Goal: Task Accomplishment & Management: Complete application form

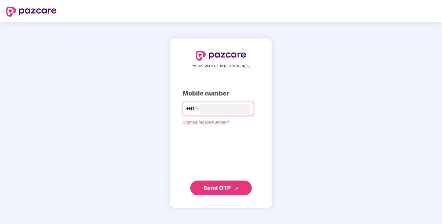
type input "**********"
click at [224, 189] on span "Send OTP" at bounding box center [217, 187] width 27 height 6
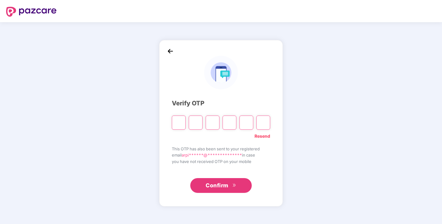
type input "*"
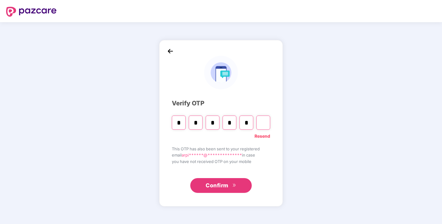
type input "*"
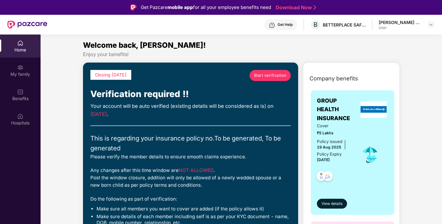
click at [363, 172] on div "Cover ₹5 Lakhs Policy issued [DATE] Policy Expiry [DATE]" at bounding box center [353, 154] width 72 height 64
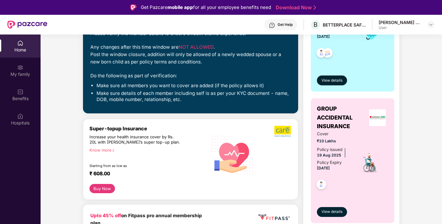
scroll to position [135, 0]
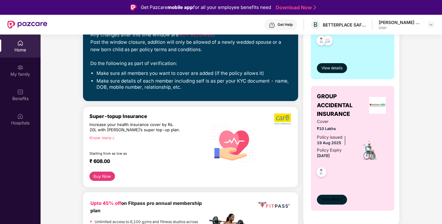
click at [332, 198] on span "View details" at bounding box center [332, 199] width 21 height 6
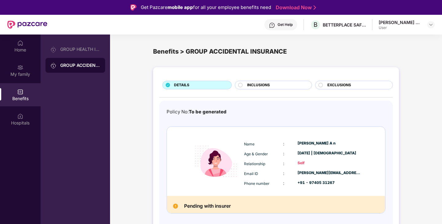
click at [348, 165] on div "Self" at bounding box center [329, 163] width 63 height 6
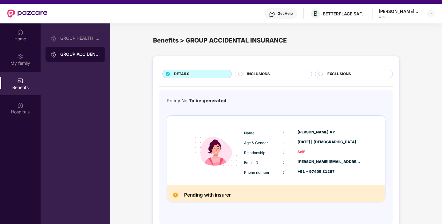
scroll to position [10, 0]
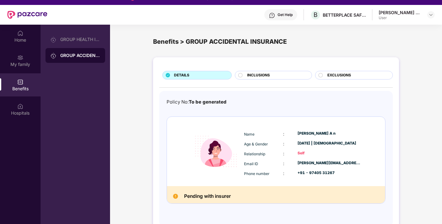
click at [271, 75] on div "INCLUSIONS" at bounding box center [276, 75] width 64 height 7
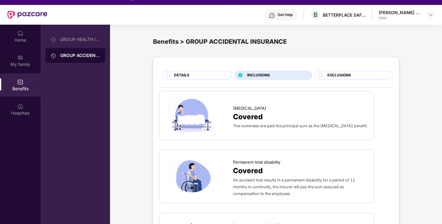
click at [341, 76] on span "EXCLUSIONS" at bounding box center [339, 75] width 24 height 6
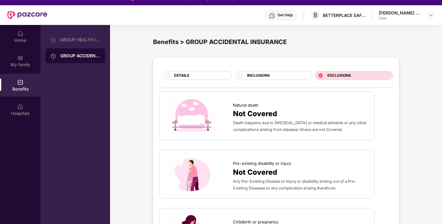
scroll to position [0, 0]
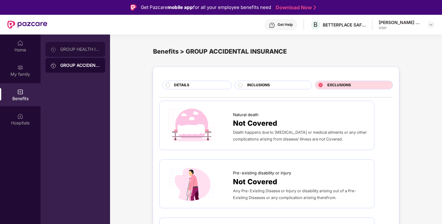
click at [76, 45] on div "GROUP HEALTH INSURANCE" at bounding box center [76, 49] width 60 height 15
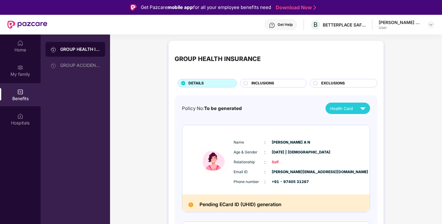
click at [286, 82] on div "INCLUSIONS" at bounding box center [275, 83] width 55 height 7
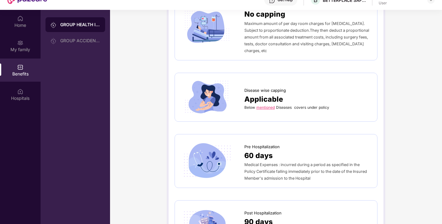
scroll to position [207, 0]
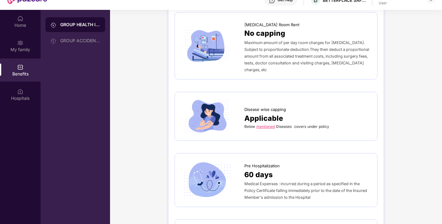
click at [270, 124] on link "mentioned" at bounding box center [265, 126] width 18 height 5
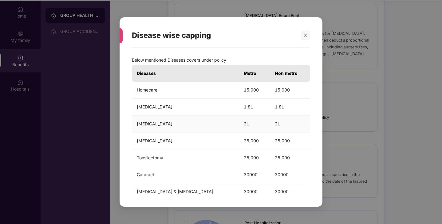
scroll to position [34, 0]
click at [300, 125] on td "2L" at bounding box center [290, 123] width 40 height 17
click at [270, 195] on td "30000" at bounding box center [290, 191] width 40 height 17
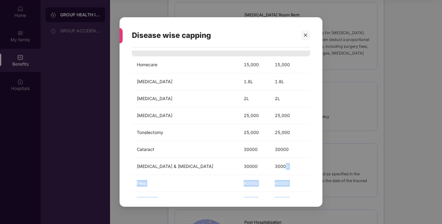
scroll to position [60, 0]
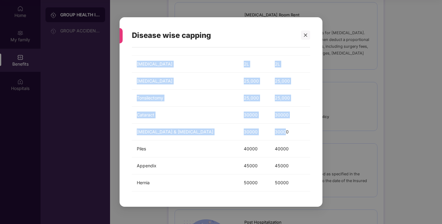
drag, startPoint x: 271, startPoint y: 188, endPoint x: 268, endPoint y: 200, distance: 12.0
click at [268, 200] on div "Disease wise capping Below mentioned Diseases covers under policy Diseases Metr…" at bounding box center [221, 111] width 203 height 189
click at [293, 150] on td "40000" at bounding box center [290, 148] width 40 height 17
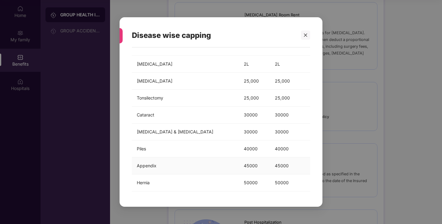
click at [287, 167] on td "45000" at bounding box center [290, 165] width 40 height 17
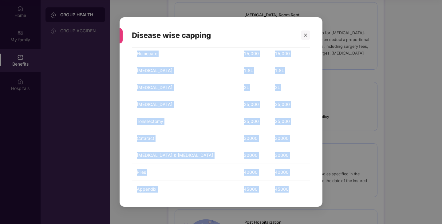
scroll to position [0, 0]
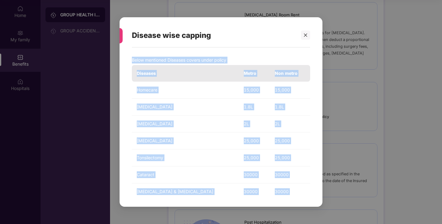
drag, startPoint x: 287, startPoint y: 167, endPoint x: 281, endPoint y: 52, distance: 115.5
click at [281, 52] on div "Below mentioned Diseases covers under policy Diseases Metro Non metro Homecare …" at bounding box center [221, 123] width 178 height 147
click at [276, 53] on div "Below mentioned Diseases covers under policy Diseases Metro Non metro Homecare …" at bounding box center [221, 123] width 178 height 147
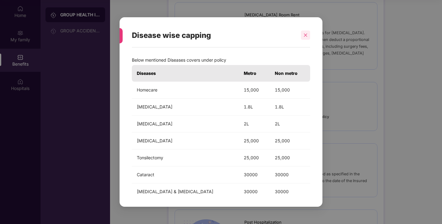
click at [306, 35] on icon "close" at bounding box center [306, 35] width 4 height 4
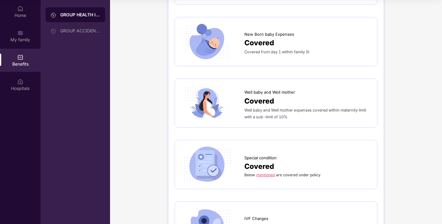
scroll to position [921, 0]
click at [264, 172] on link "mentioned" at bounding box center [265, 174] width 18 height 5
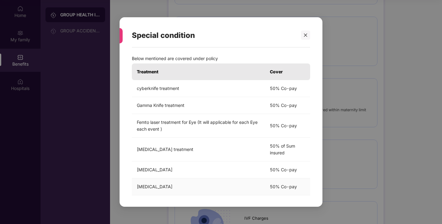
scroll to position [6, 0]
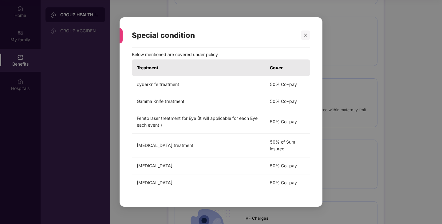
drag, startPoint x: 226, startPoint y: 172, endPoint x: 218, endPoint y: 211, distance: 39.8
click at [218, 211] on div "Special condition Below mentioned are covered under policy Treatment Cover cybe…" at bounding box center [221, 112] width 442 height 224
click at [307, 35] on icon "close" at bounding box center [306, 35] width 4 height 4
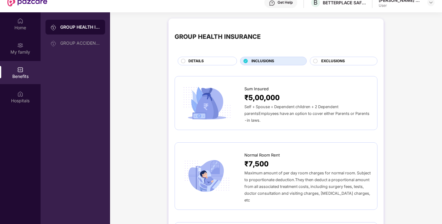
scroll to position [0, 0]
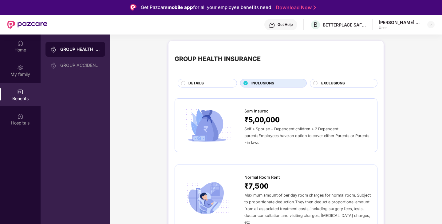
click at [339, 86] on div "EXCLUSIONS" at bounding box center [346, 83] width 56 height 7
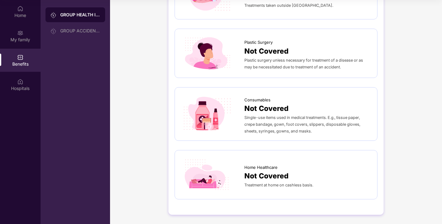
scroll to position [314, 0]
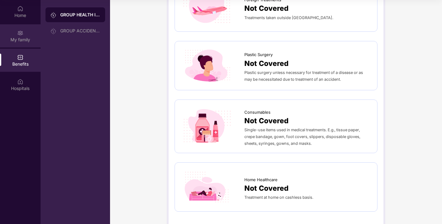
click at [17, 35] on div "My family" at bounding box center [20, 35] width 41 height 23
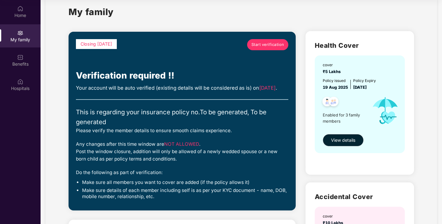
scroll to position [25, 0]
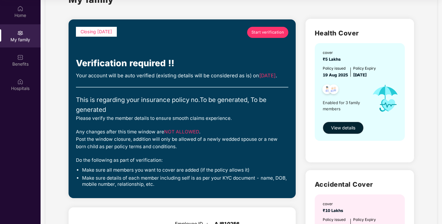
click at [270, 30] on span "Start verification" at bounding box center [268, 32] width 33 height 6
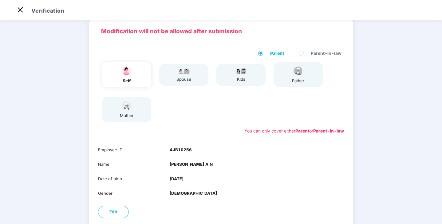
scroll to position [25, 0]
click at [137, 77] on div "self" at bounding box center [126, 74] width 49 height 25
click at [241, 153] on div "Employee ID : AJB10256 Name : [PERSON_NAME] A N Date of birth : [DEMOGRAPHIC_DA…" at bounding box center [221, 171] width 264 height 62
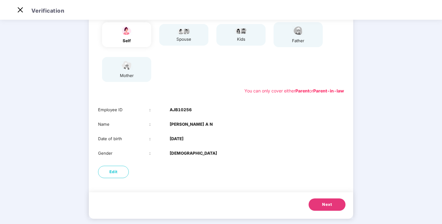
scroll to position [72, 0]
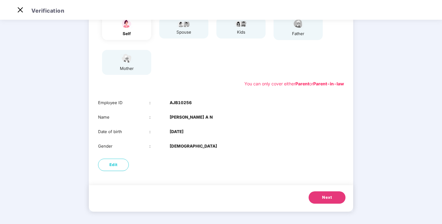
click at [323, 196] on span "Next" at bounding box center [327, 197] width 10 height 6
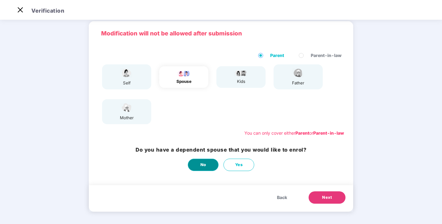
click at [200, 164] on button "No" at bounding box center [203, 164] width 31 height 12
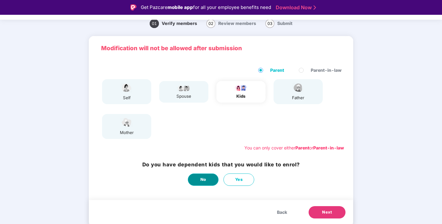
click at [207, 180] on button "No" at bounding box center [203, 179] width 31 height 12
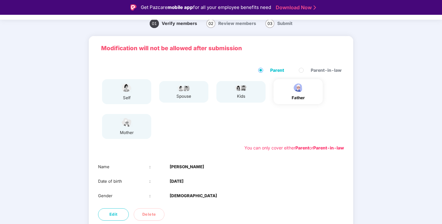
click at [254, 167] on div "Name : [PERSON_NAME]" at bounding box center [221, 166] width 246 height 6
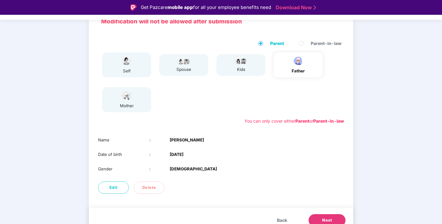
scroll to position [57, 0]
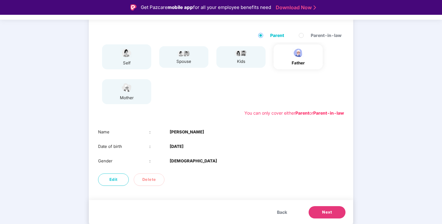
click at [317, 209] on button "Next" at bounding box center [327, 212] width 37 height 12
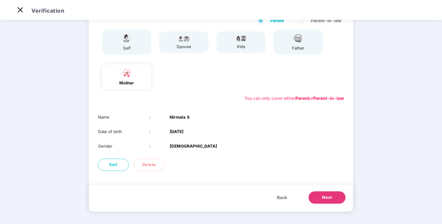
click at [323, 195] on span "Next" at bounding box center [327, 197] width 10 height 6
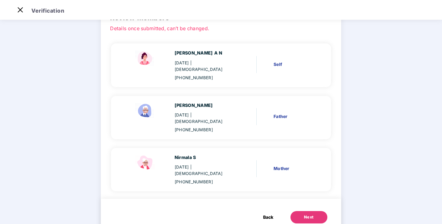
click at [307, 214] on div "Next" at bounding box center [309, 217] width 10 height 6
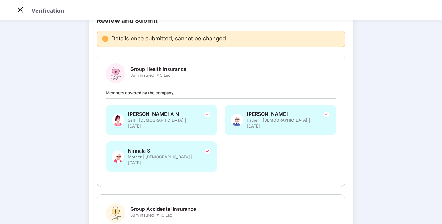
scroll to position [0, 0]
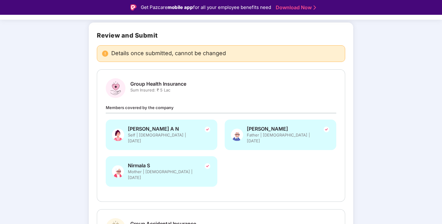
click at [301, 161] on div "[PERSON_NAME] A N Self | [DEMOGRAPHIC_DATA] | [DATE] [PERSON_NAME] Father | [DE…" at bounding box center [221, 155] width 238 height 73
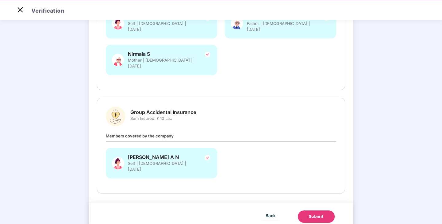
scroll to position [15, 0]
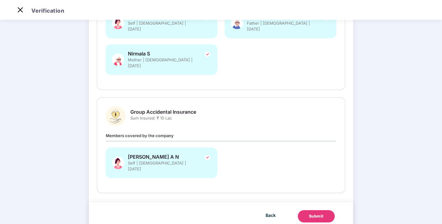
click at [312, 213] on div "Submit" at bounding box center [316, 216] width 15 height 6
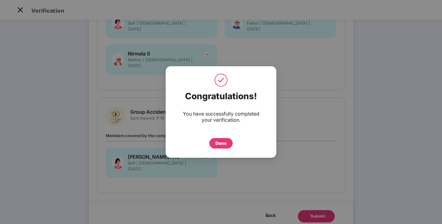
click at [218, 145] on div "Done" at bounding box center [221, 143] width 11 height 7
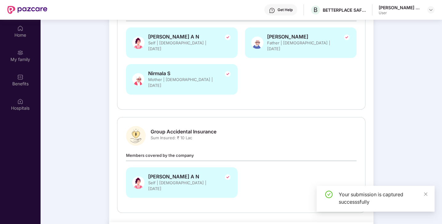
scroll to position [34, 0]
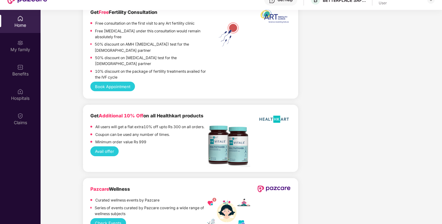
scroll to position [34, 0]
